Goal: Transaction & Acquisition: Purchase product/service

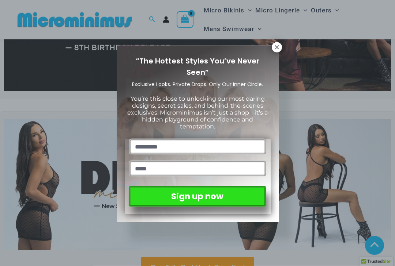
scroll to position [111, 0]
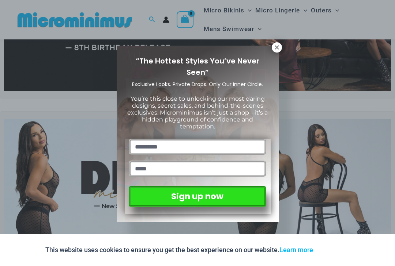
click at [277, 49] on icon at bounding box center [276, 47] width 7 height 7
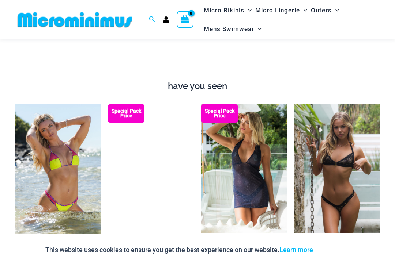
scroll to position [642, 0]
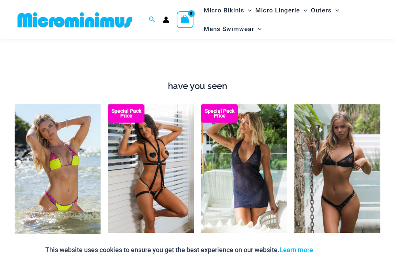
click at [108, 104] on img at bounding box center [108, 104] width 0 height 0
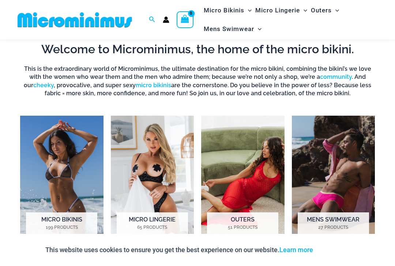
scroll to position [419, 0]
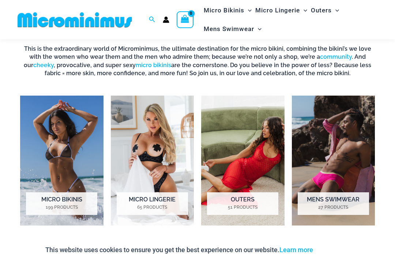
click at [160, 140] on img "Visit product category Micro Lingerie" at bounding box center [152, 161] width 83 height 130
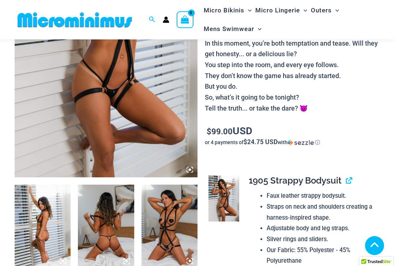
scroll to position [272, 0]
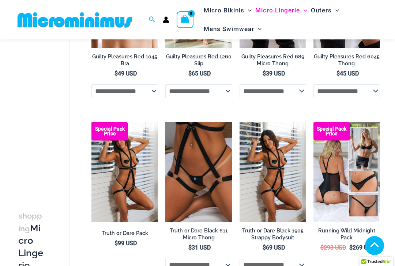
scroll to position [335, 0]
